Goal: Transaction & Acquisition: Download file/media

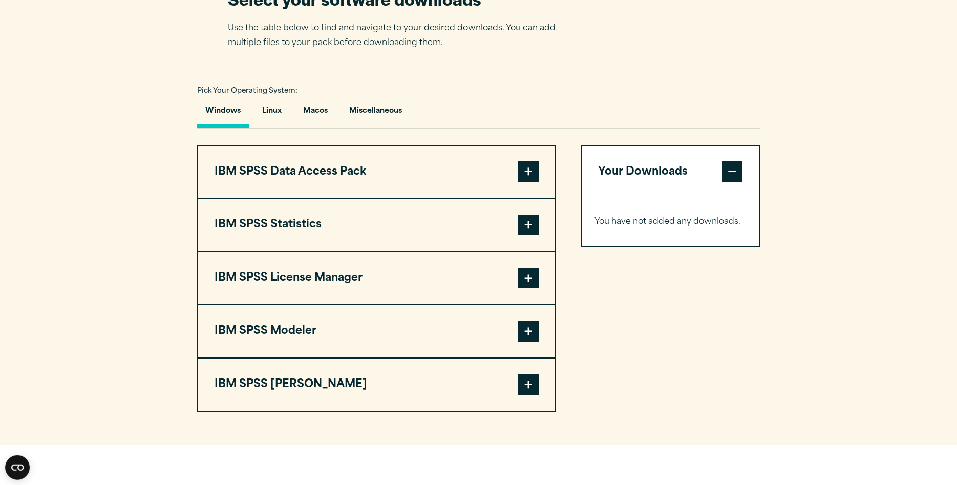
scroll to position [679, 0]
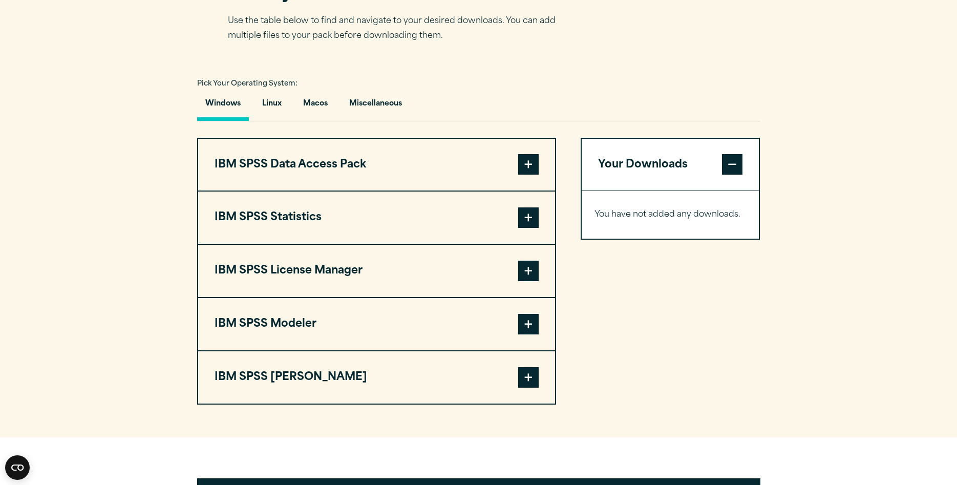
click at [528, 228] on span at bounding box center [528, 217] width 20 height 20
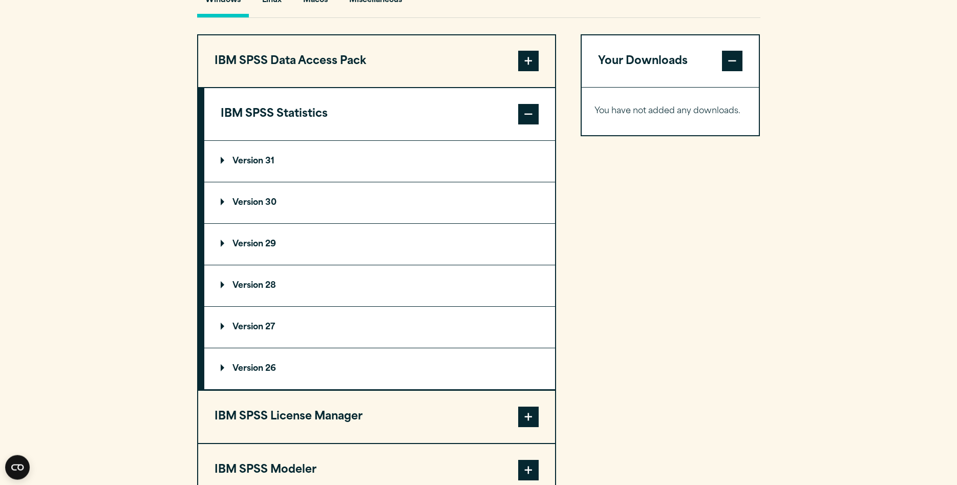
scroll to position [784, 0]
click at [221, 247] on p "Version 29" at bounding box center [248, 243] width 55 height 8
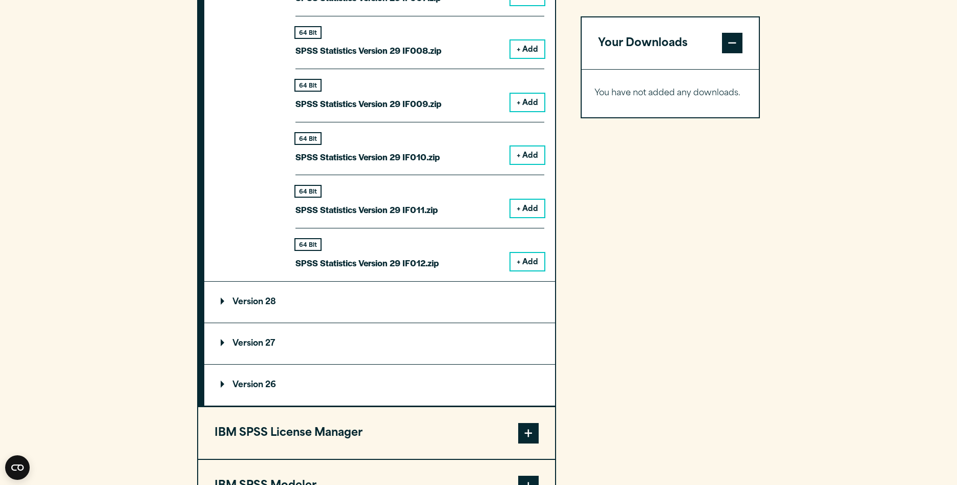
scroll to position [1724, 0]
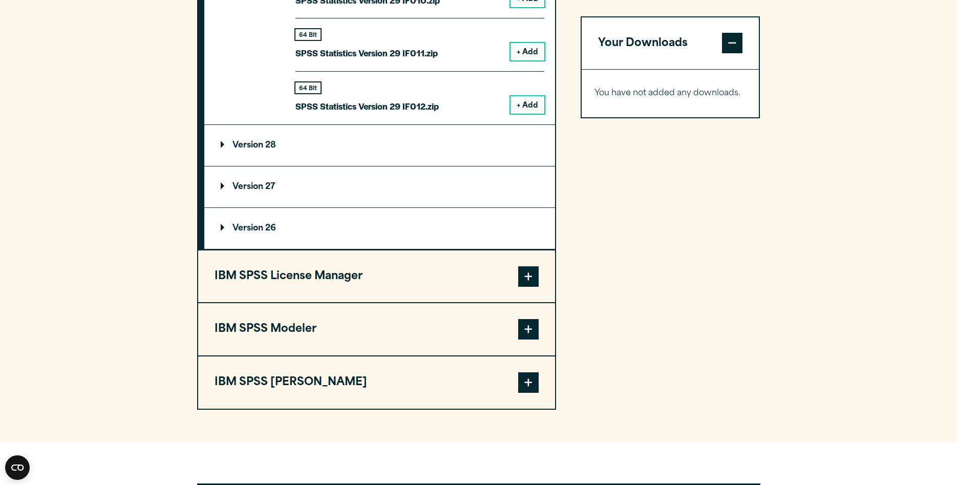
click at [529, 287] on span at bounding box center [528, 276] width 20 height 20
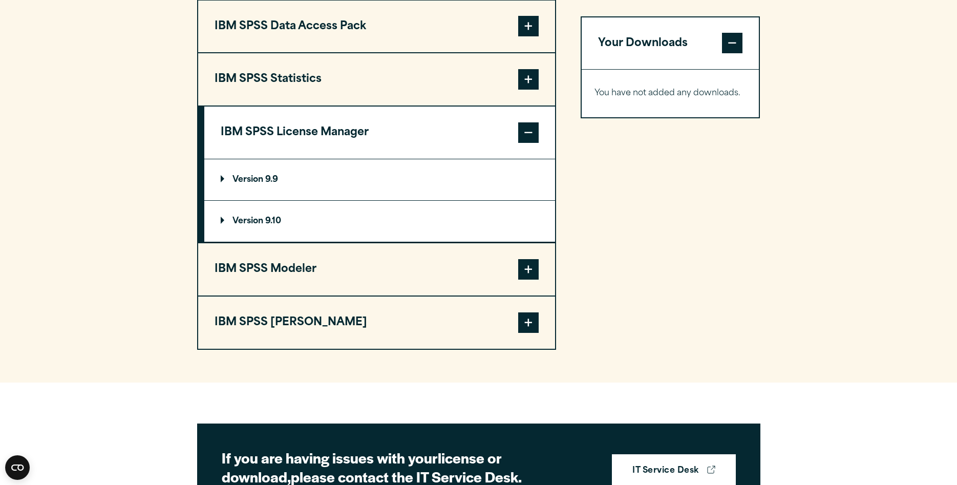
scroll to position [811, 0]
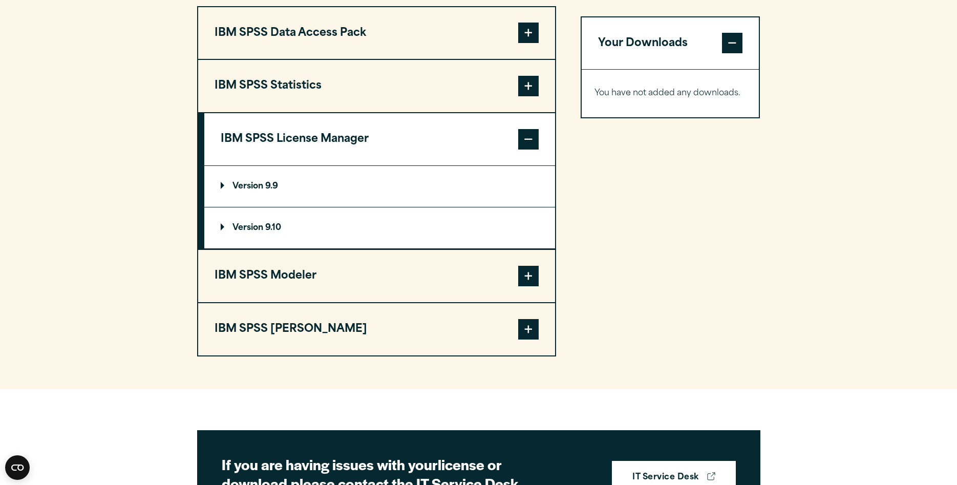
click at [531, 150] on span at bounding box center [528, 139] width 20 height 20
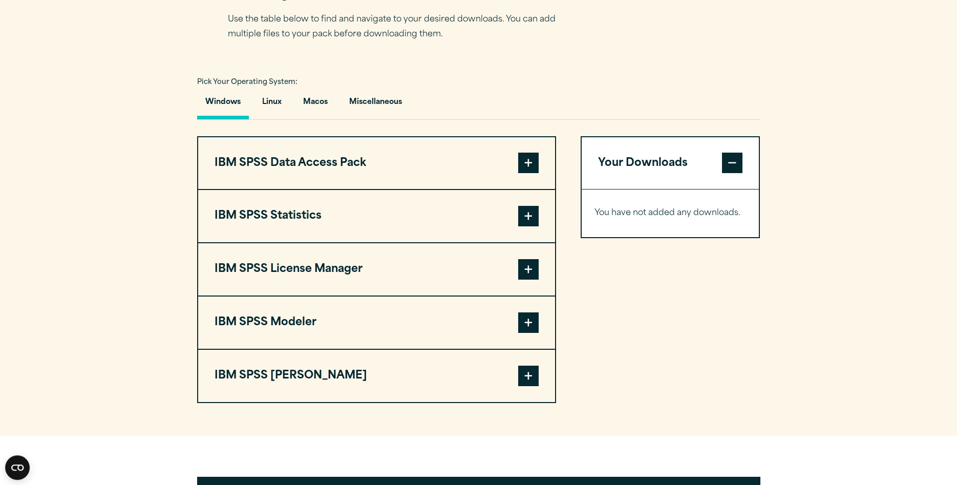
scroll to position [731, 0]
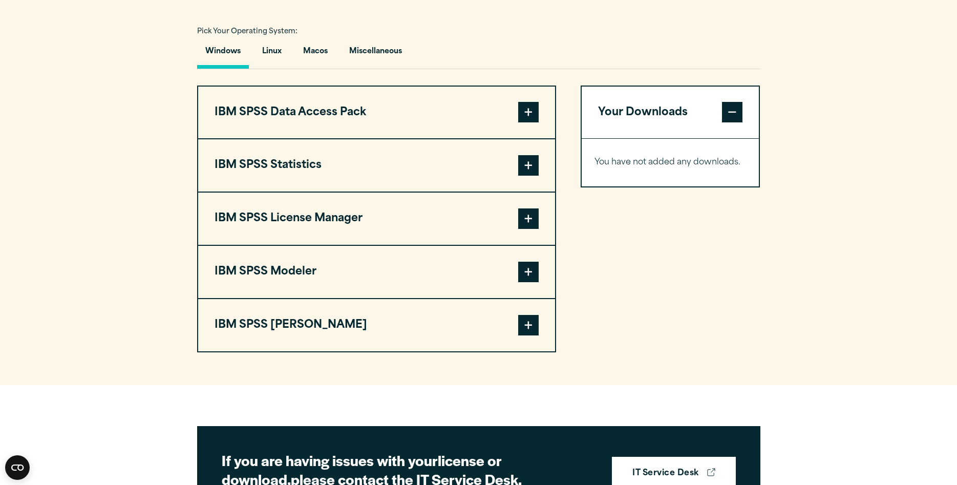
click at [528, 176] on span at bounding box center [528, 165] width 20 height 20
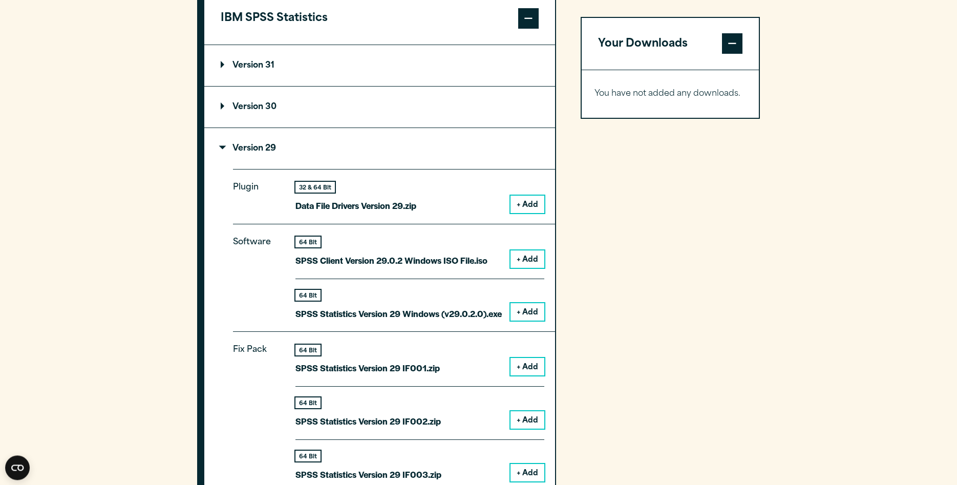
scroll to position [888, 0]
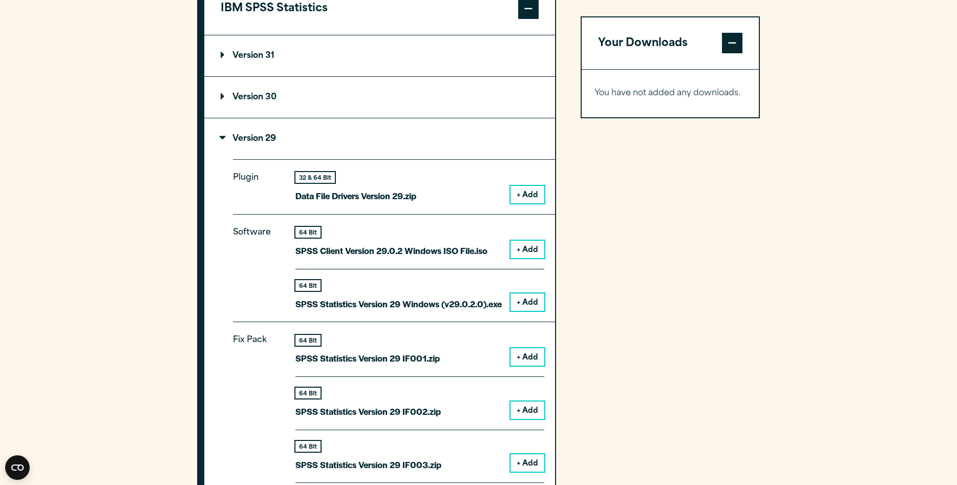
click at [225, 143] on p "Version 29" at bounding box center [248, 139] width 55 height 8
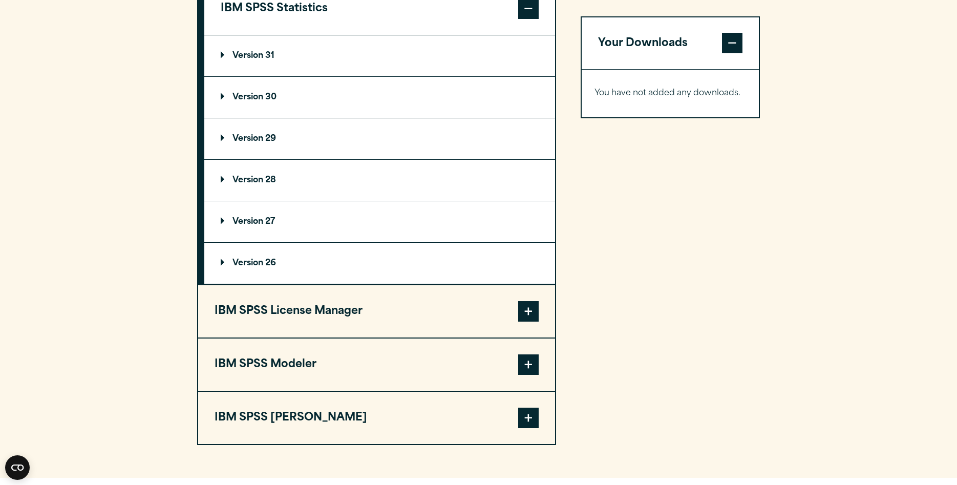
click at [221, 101] on p "Version 30" at bounding box center [249, 97] width 56 height 8
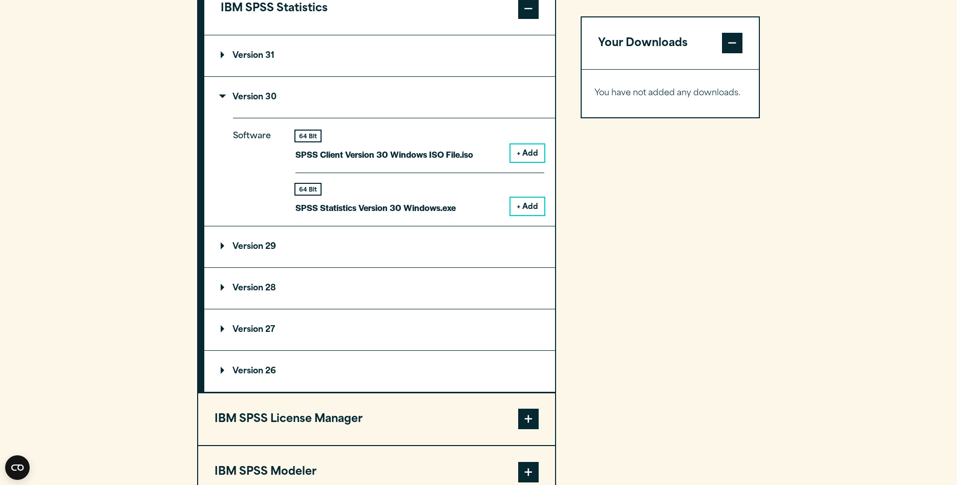
click at [221, 101] on p "Version 30" at bounding box center [249, 97] width 56 height 8
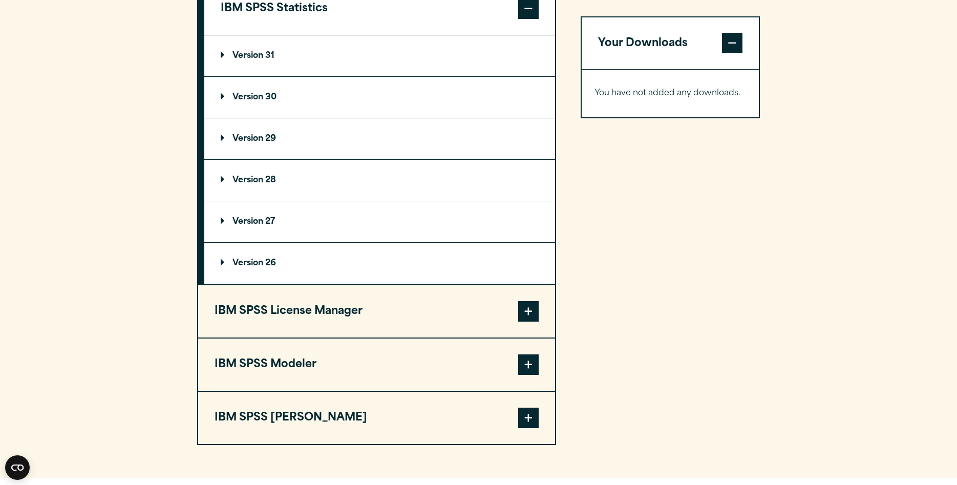
click at [220, 76] on summary "Version 31" at bounding box center [379, 55] width 351 height 41
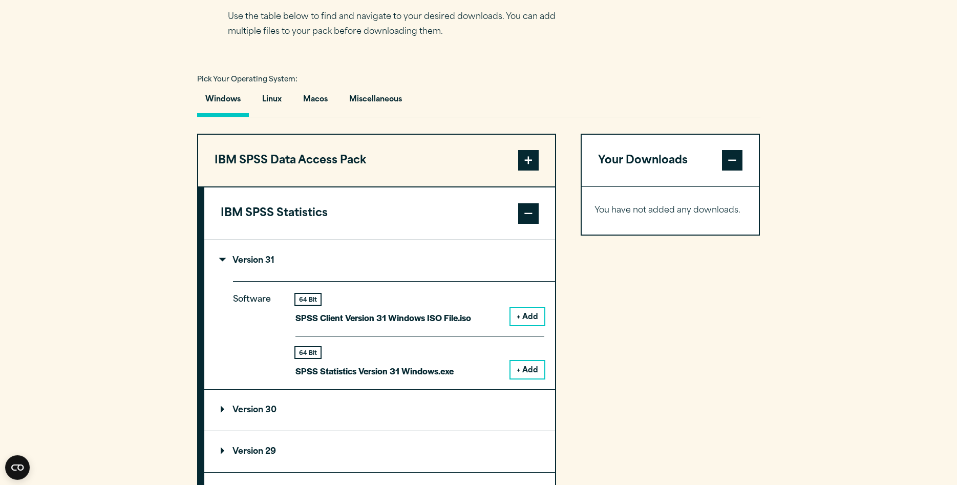
scroll to position [836, 0]
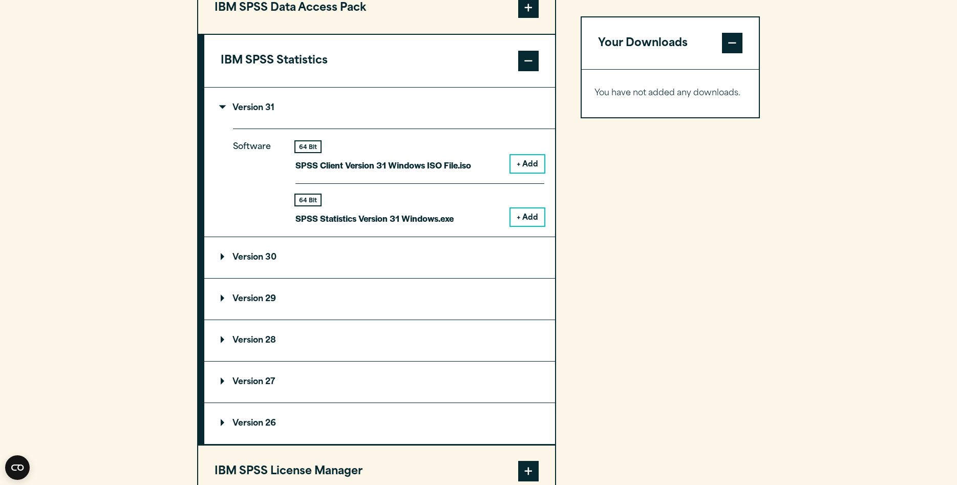
click at [532, 226] on button "+ Add" at bounding box center [528, 216] width 34 height 17
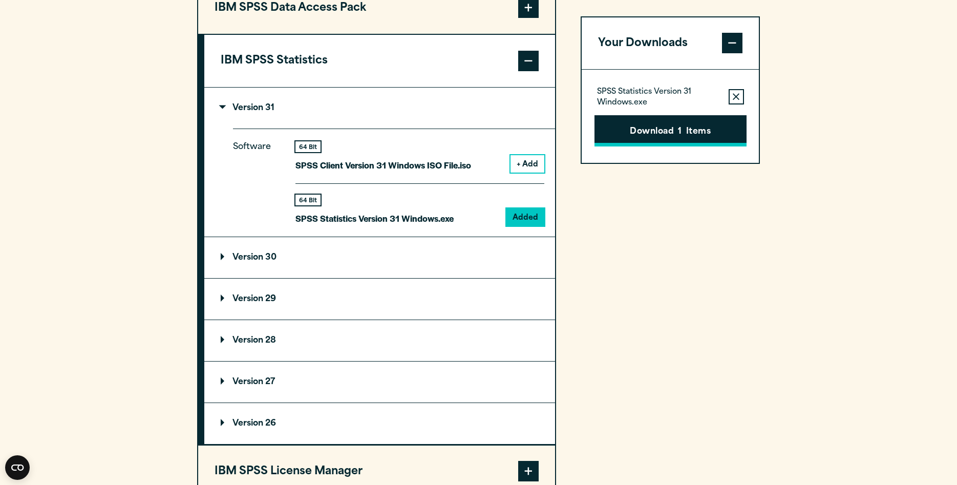
click at [666, 132] on button "Download 1 Items" at bounding box center [671, 131] width 152 height 32
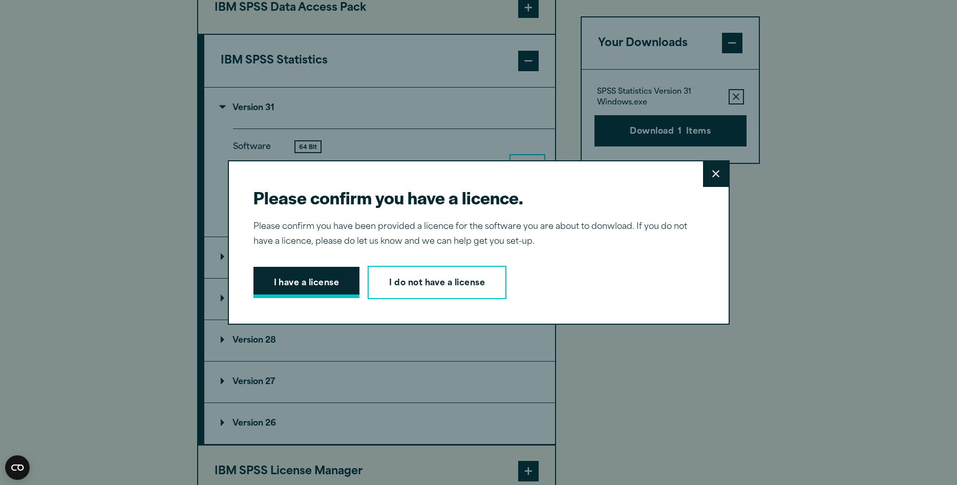
click at [302, 284] on button "I have a license" at bounding box center [307, 283] width 107 height 32
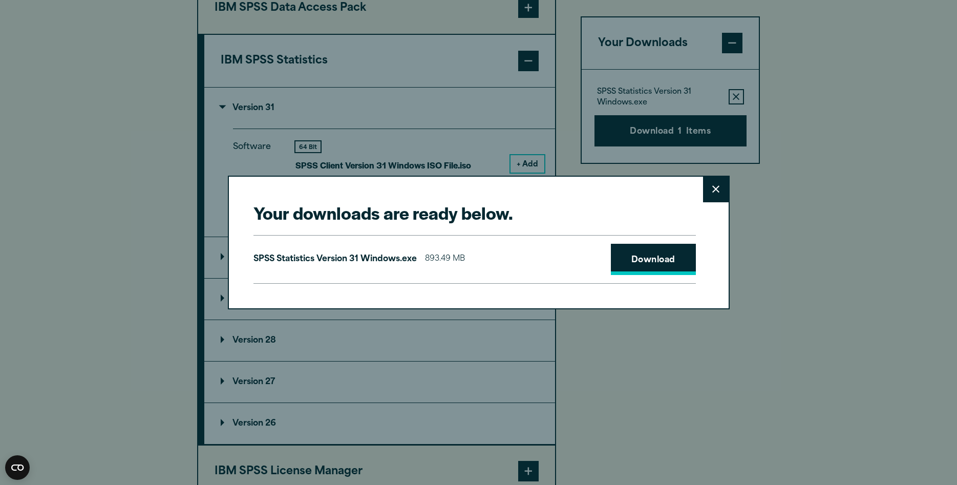
click at [646, 258] on link "Download" at bounding box center [653, 260] width 85 height 32
click at [648, 255] on link "Download" at bounding box center [653, 260] width 85 height 32
click at [655, 259] on link "Download" at bounding box center [653, 260] width 85 height 32
